Goal: Information Seeking & Learning: Learn about a topic

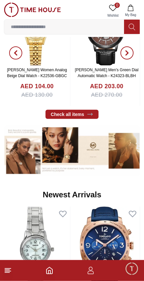
scroll to position [304, 0]
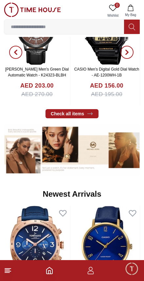
click at [6, 274] on icon at bounding box center [8, 271] width 8 height 8
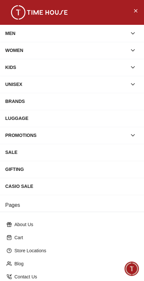
click at [130, 33] on icon "button" at bounding box center [133, 33] width 7 height 7
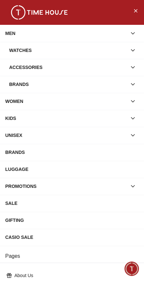
click at [115, 50] on div "Watches" at bounding box center [68, 51] width 118 height 12
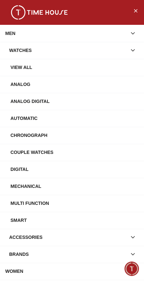
click at [112, 67] on div "View All" at bounding box center [74, 68] width 128 height 12
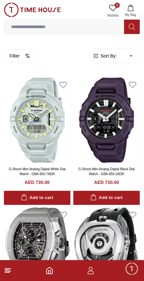
click at [113, 58] on span "Sort By:" at bounding box center [108, 56] width 18 height 7
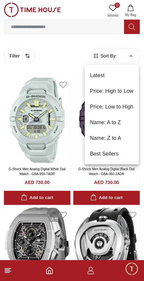
click at [23, 59] on div at bounding box center [72, 140] width 144 height 281
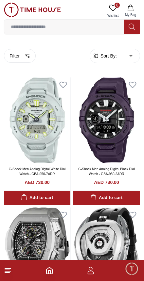
click at [19, 58] on button "Filter" at bounding box center [20, 56] width 32 height 14
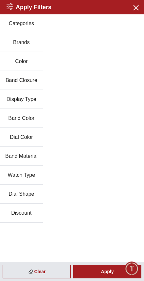
click at [34, 44] on button "Brands" at bounding box center [21, 42] width 43 height 19
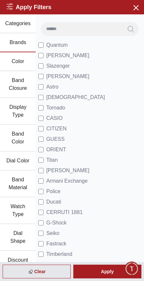
click at [46, 108] on span "Tornado" at bounding box center [55, 108] width 19 height 8
click at [111, 268] on div "Apply" at bounding box center [107, 272] width 68 height 14
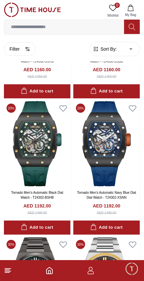
scroll to position [2011, 0]
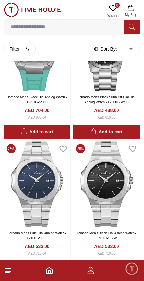
scroll to position [3745, 0]
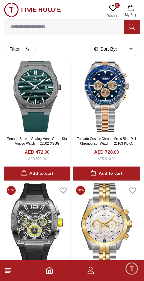
scroll to position [5204, 0]
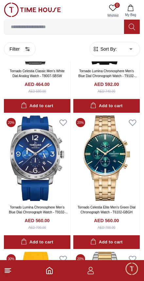
scroll to position [7728, 0]
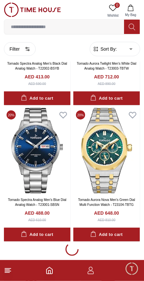
scroll to position [8045, 0]
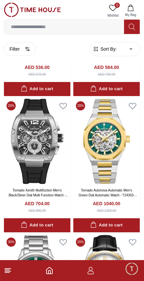
scroll to position [9235, 0]
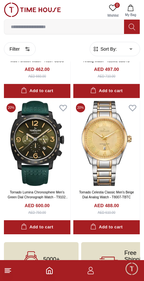
scroll to position [9664, 0]
